Goal: Browse casually: Explore the website without a specific task or goal

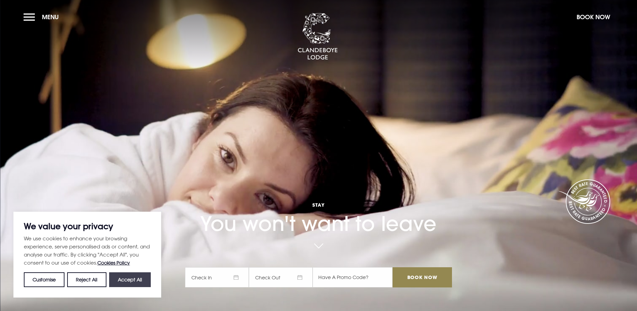
click at [133, 282] on button "Accept All" at bounding box center [130, 279] width 42 height 15
checkbox input "true"
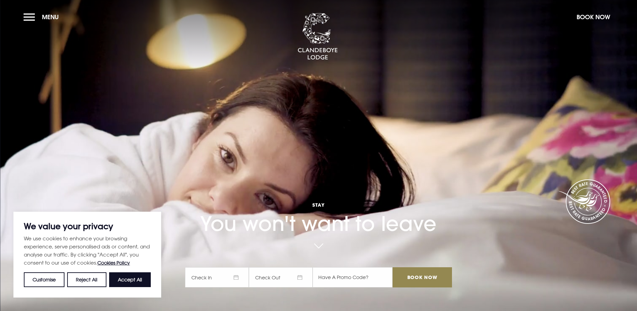
checkbox input "true"
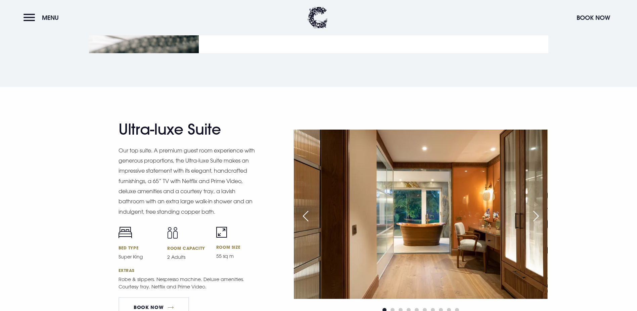
scroll to position [857, 0]
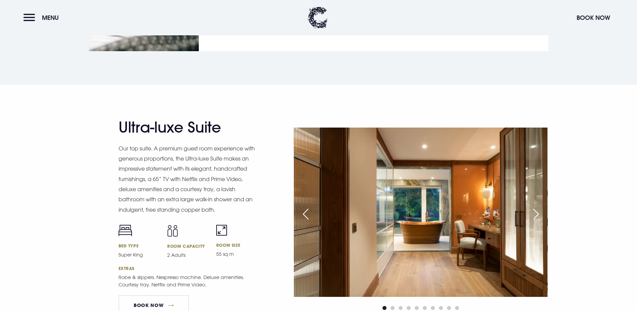
click at [533, 206] on div "Next slide" at bounding box center [536, 213] width 17 height 15
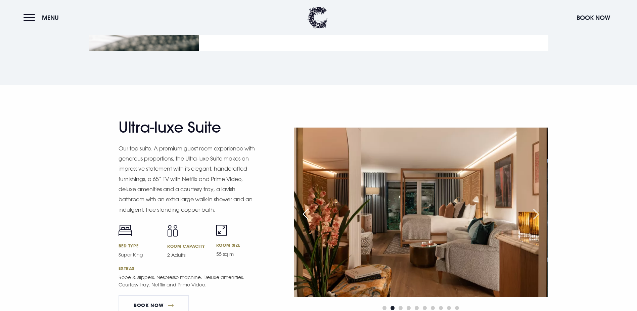
click at [308, 206] on div "Previous slide" at bounding box center [305, 213] width 17 height 15
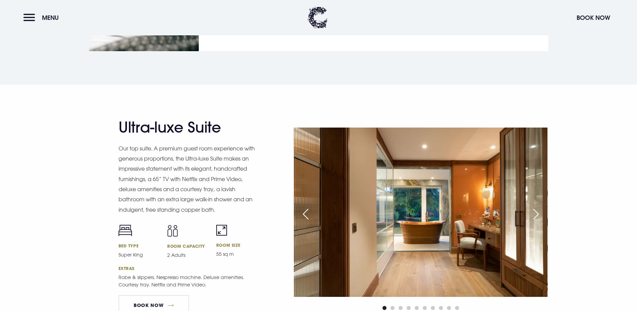
click at [535, 206] on div "Next slide" at bounding box center [536, 213] width 17 height 15
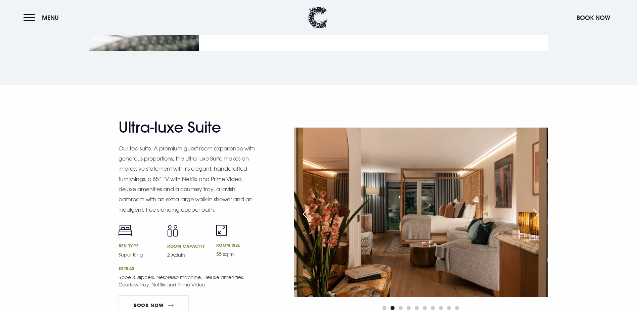
click at [306, 206] on div "Previous slide" at bounding box center [305, 213] width 17 height 15
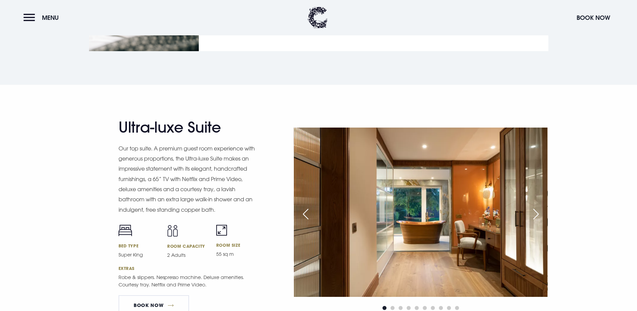
click at [535, 206] on div "Next slide" at bounding box center [536, 213] width 17 height 15
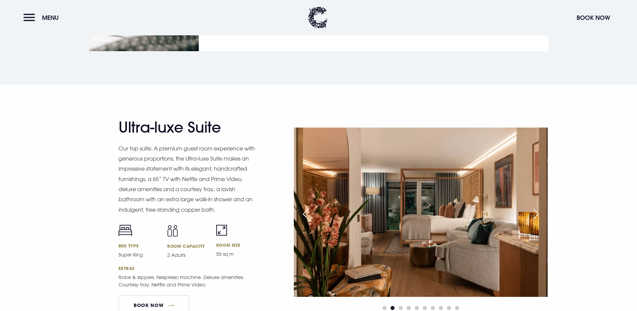
click at [534, 206] on div "Next slide" at bounding box center [536, 213] width 17 height 15
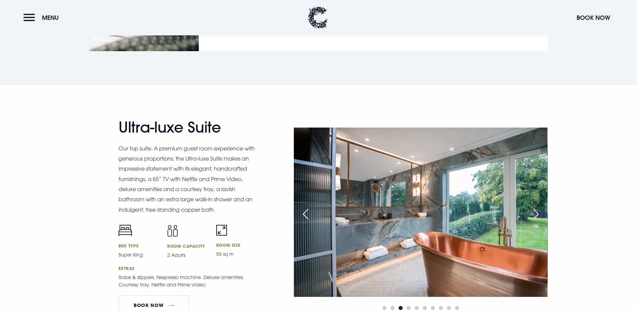
click at [533, 206] on div "Next slide" at bounding box center [536, 213] width 17 height 15
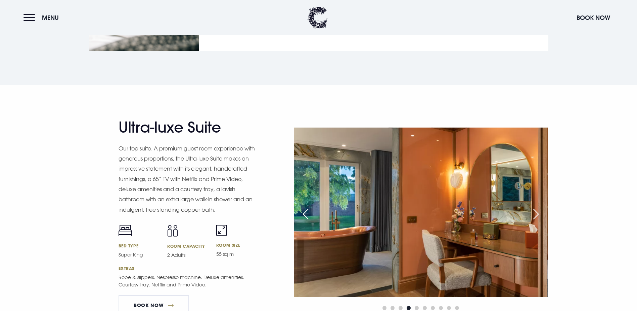
click at [533, 206] on div "Next slide" at bounding box center [536, 213] width 17 height 15
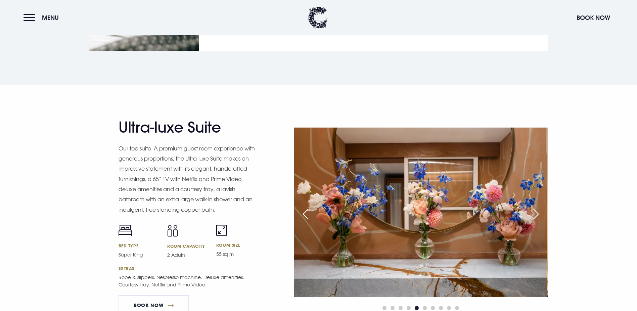
click at [533, 206] on div "Next slide" at bounding box center [536, 213] width 17 height 15
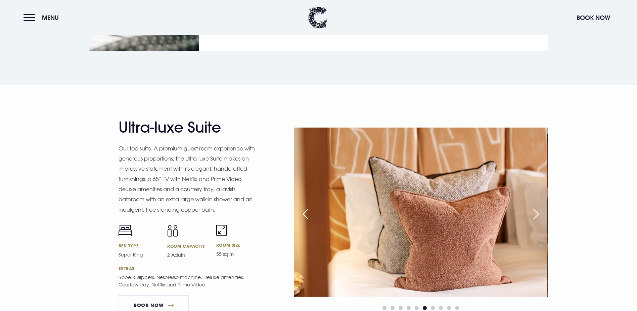
click at [533, 206] on div "Next slide" at bounding box center [536, 213] width 17 height 15
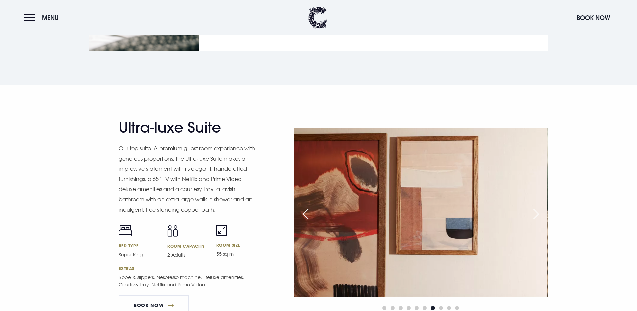
click at [533, 206] on div "Next slide" at bounding box center [536, 213] width 17 height 15
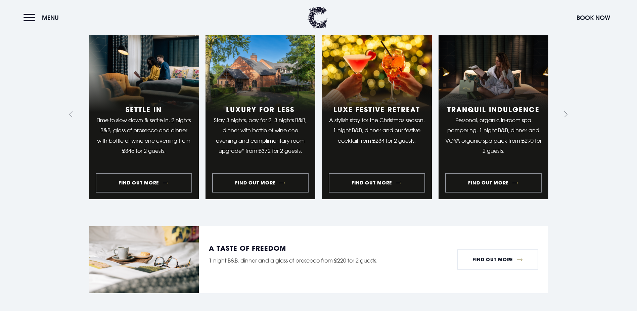
scroll to position [613, 0]
